Goal: Transaction & Acquisition: Purchase product/service

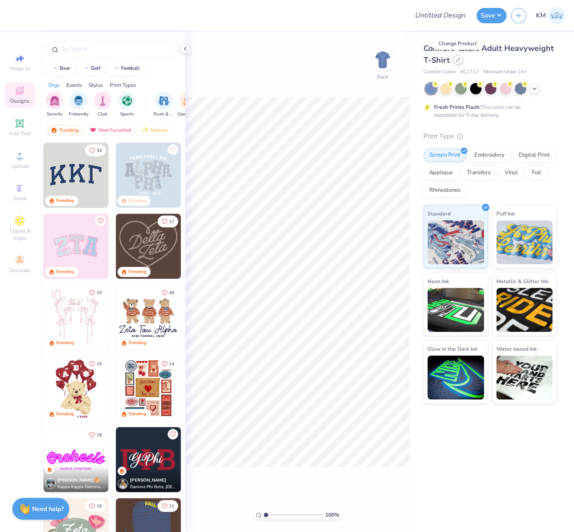
click at [458, 60] on icon at bounding box center [458, 59] width 4 height 4
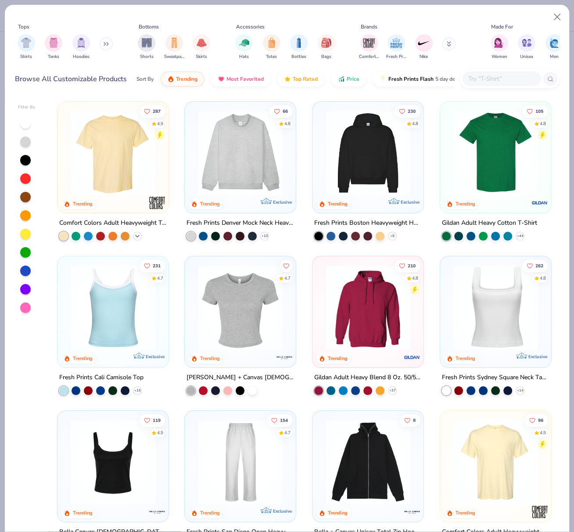
click at [134, 234] on icon at bounding box center [137, 236] width 7 height 7
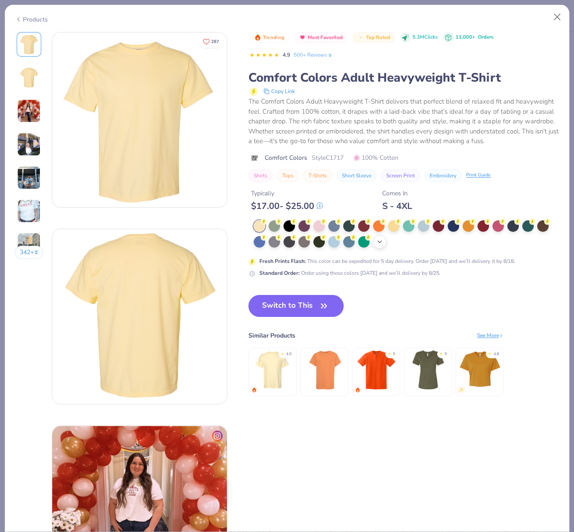
click at [381, 245] on icon at bounding box center [379, 241] width 7 height 7
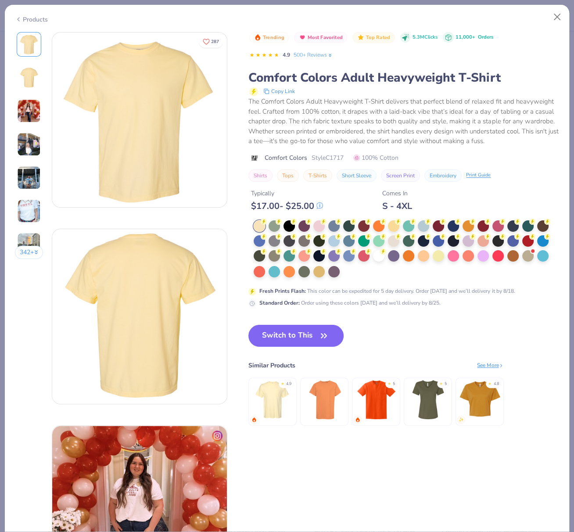
click at [379, 262] on div at bounding box center [378, 255] width 11 height 11
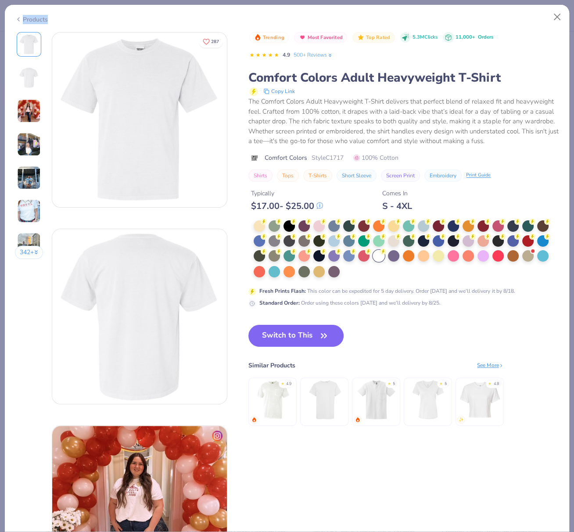
drag, startPoint x: 36, startPoint y: 18, endPoint x: 43, endPoint y: 19, distance: 7.1
click at [34, 18] on div "Products" at bounding box center [31, 19] width 33 height 9
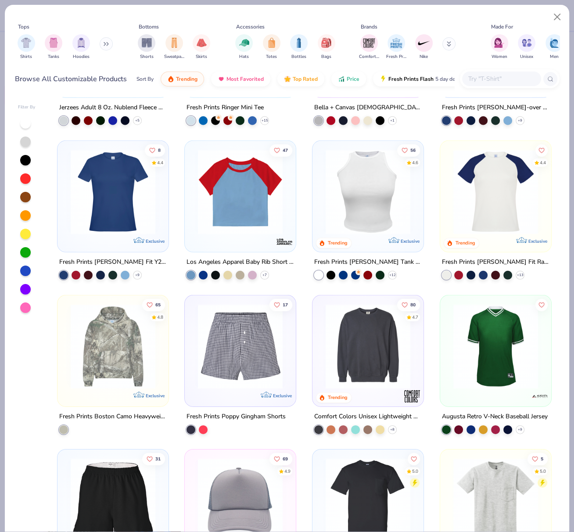
scroll to position [1964, 0]
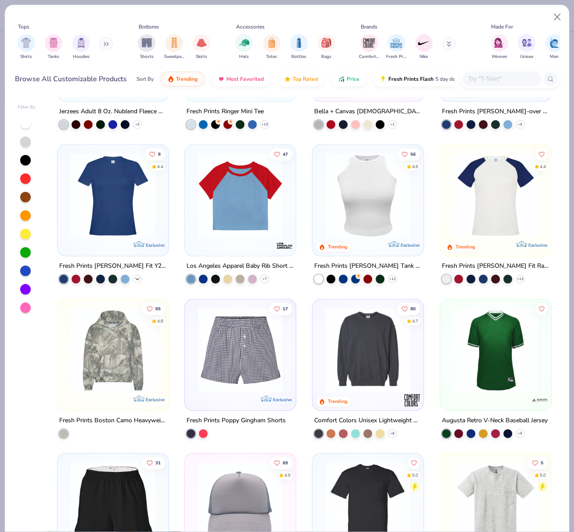
click at [135, 279] on icon at bounding box center [137, 278] width 7 height 7
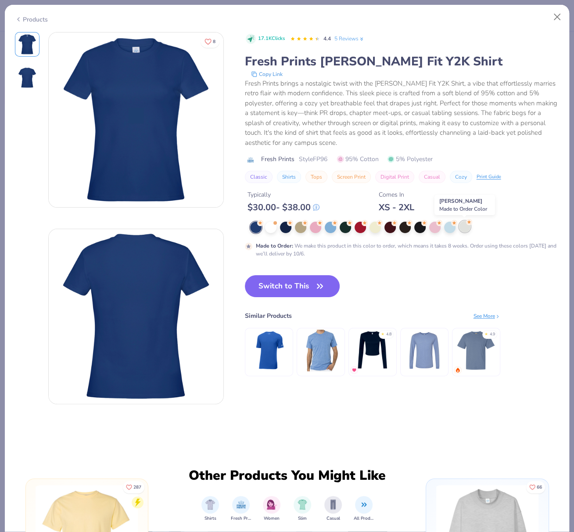
click at [463, 226] on div at bounding box center [464, 226] width 11 height 11
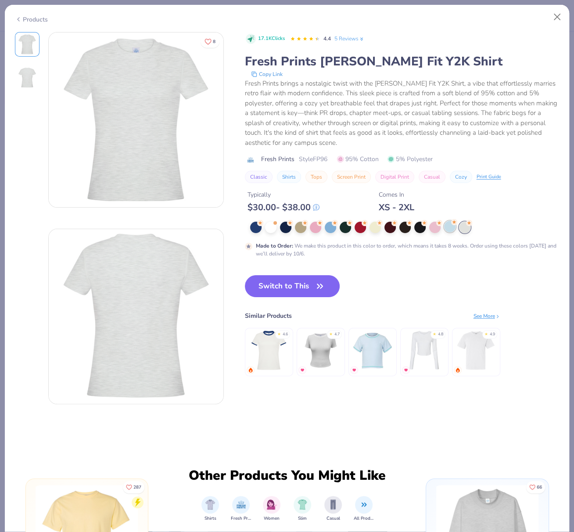
click at [449, 228] on div at bounding box center [449, 226] width 11 height 11
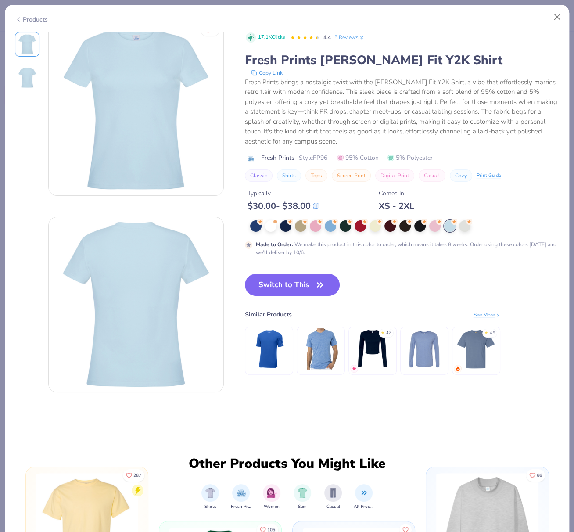
scroll to position [11, 0]
click at [328, 225] on div at bounding box center [330, 225] width 11 height 11
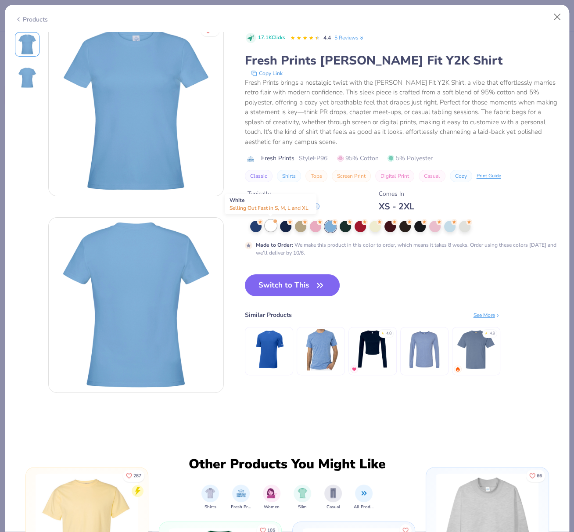
click at [271, 224] on div at bounding box center [270, 225] width 11 height 11
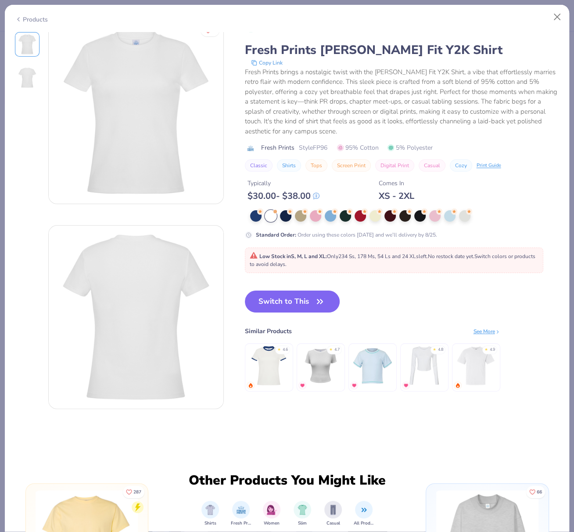
drag, startPoint x: 296, startPoint y: 304, endPoint x: 571, endPoint y: 233, distance: 283.8
click at [296, 304] on button "Switch to This" at bounding box center [292, 302] width 95 height 22
